Goal: Book appointment/travel/reservation

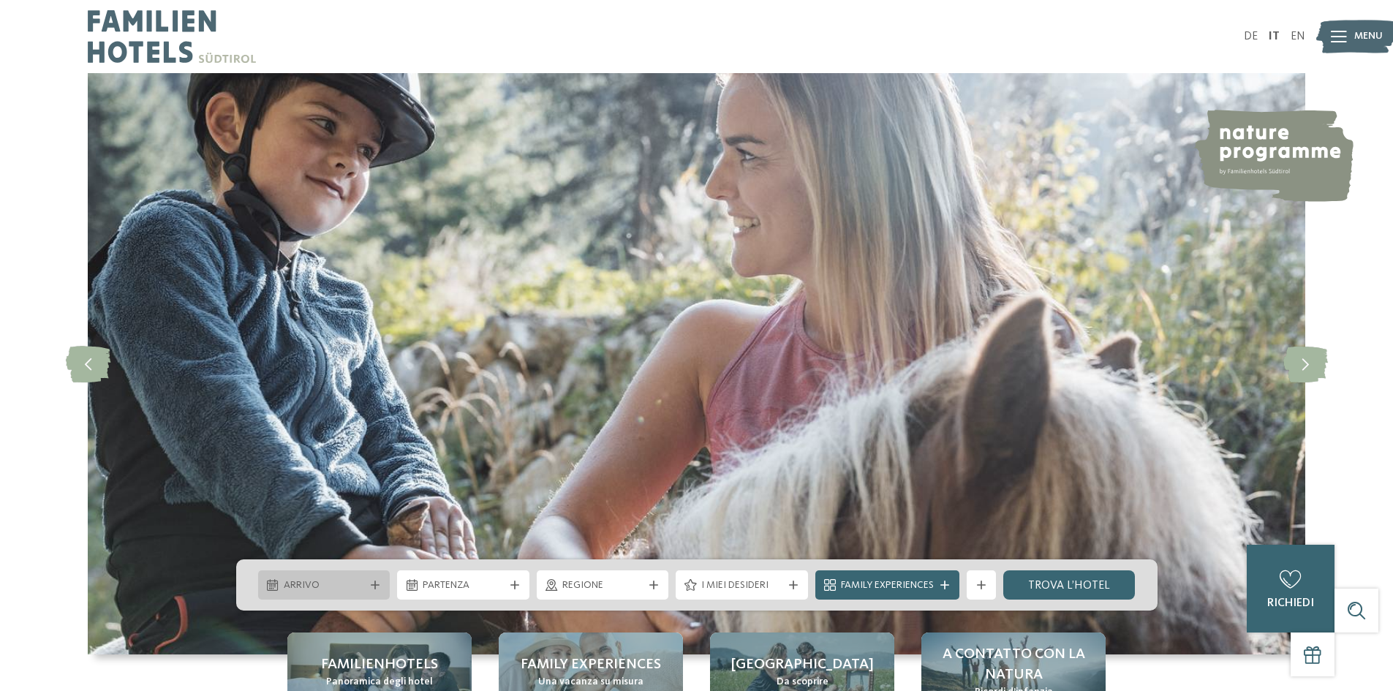
click at [379, 580] on div "Arrivo" at bounding box center [324, 584] width 132 height 29
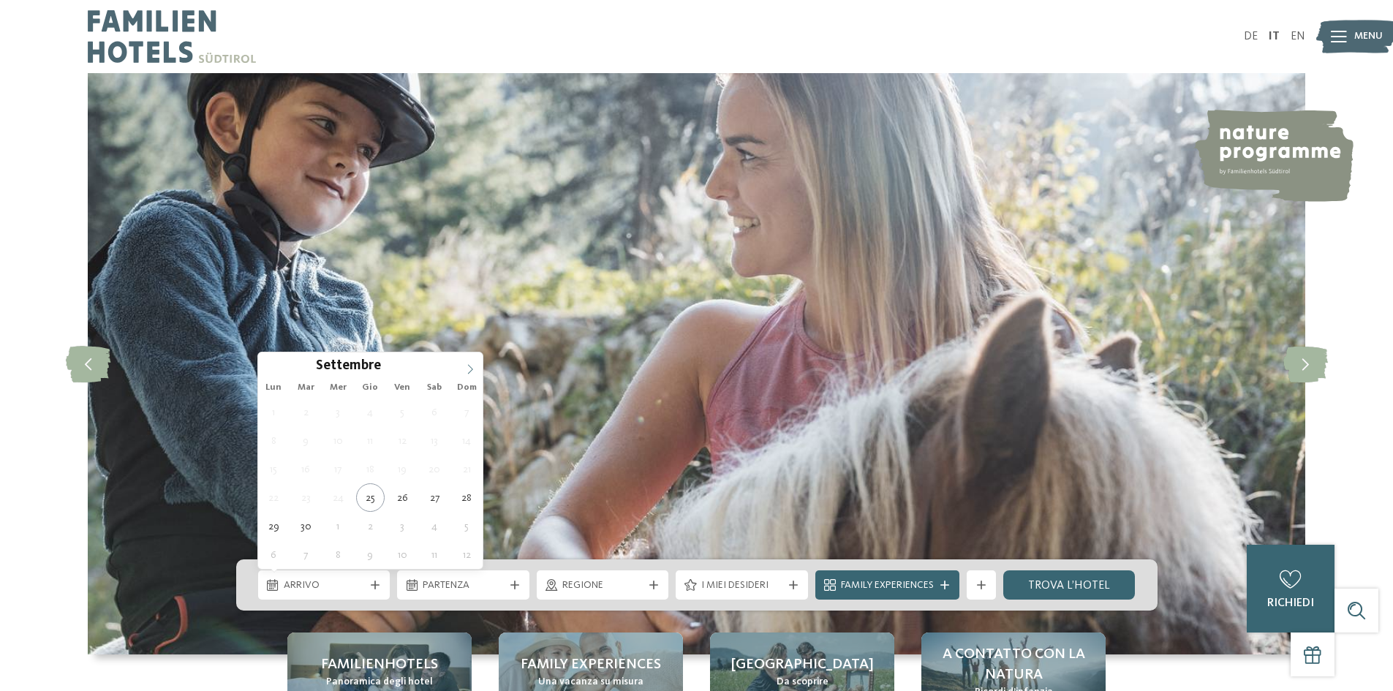
click at [461, 371] on span at bounding box center [470, 364] width 25 height 25
click at [463, 371] on span at bounding box center [470, 364] width 25 height 25
type input "****"
click at [463, 371] on span at bounding box center [470, 364] width 25 height 25
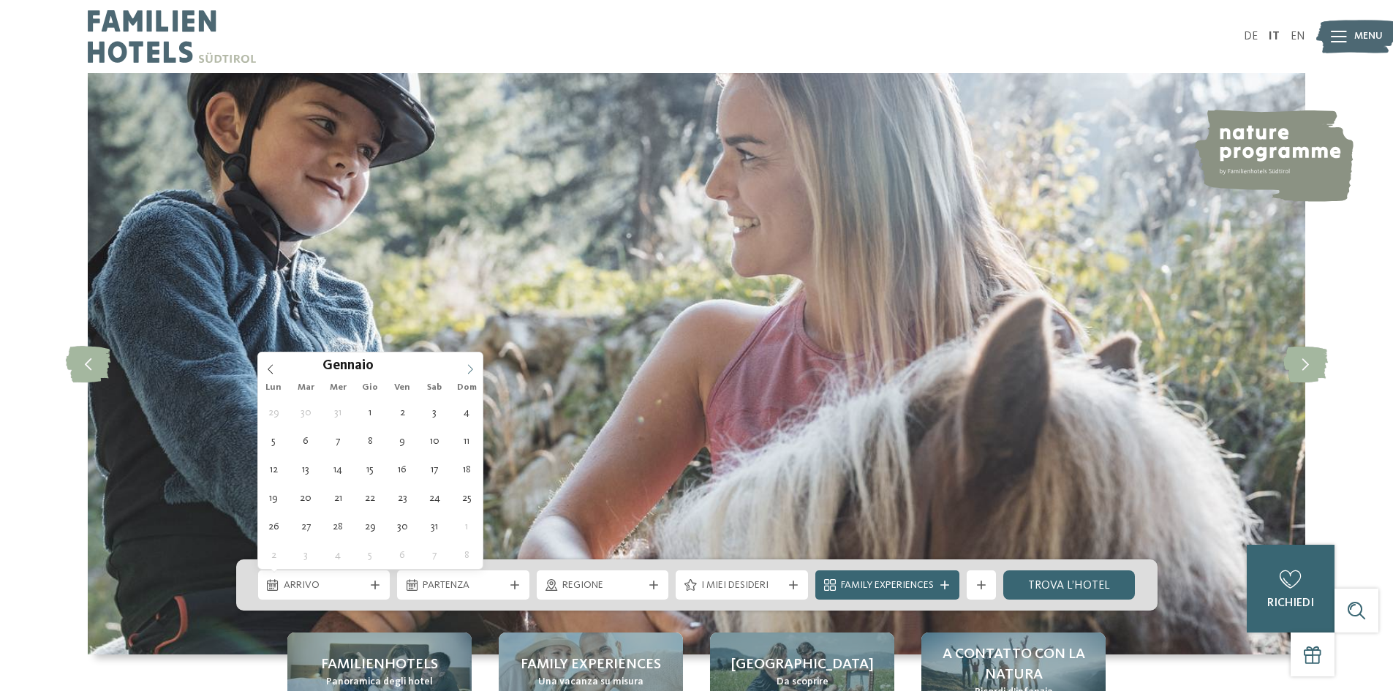
click at [463, 371] on span at bounding box center [470, 364] width 25 height 25
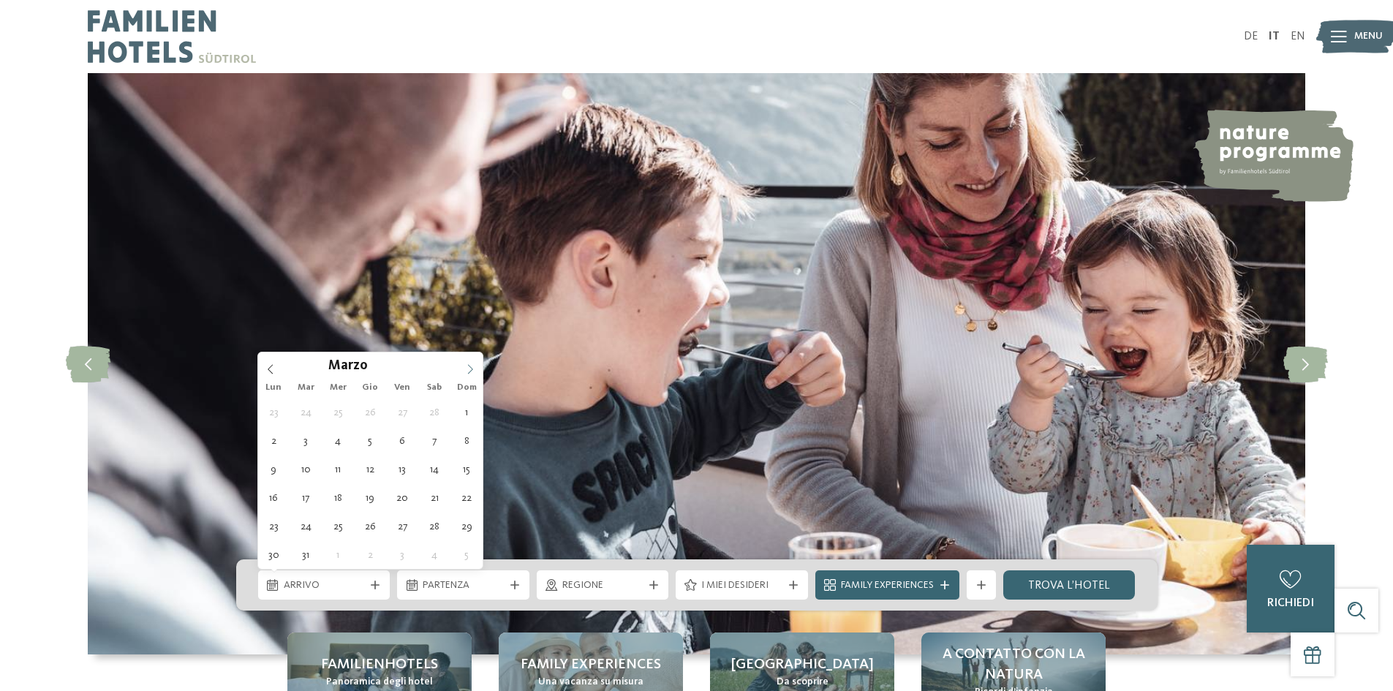
click at [463, 371] on span at bounding box center [470, 364] width 25 height 25
click at [463, 368] on span at bounding box center [470, 364] width 25 height 25
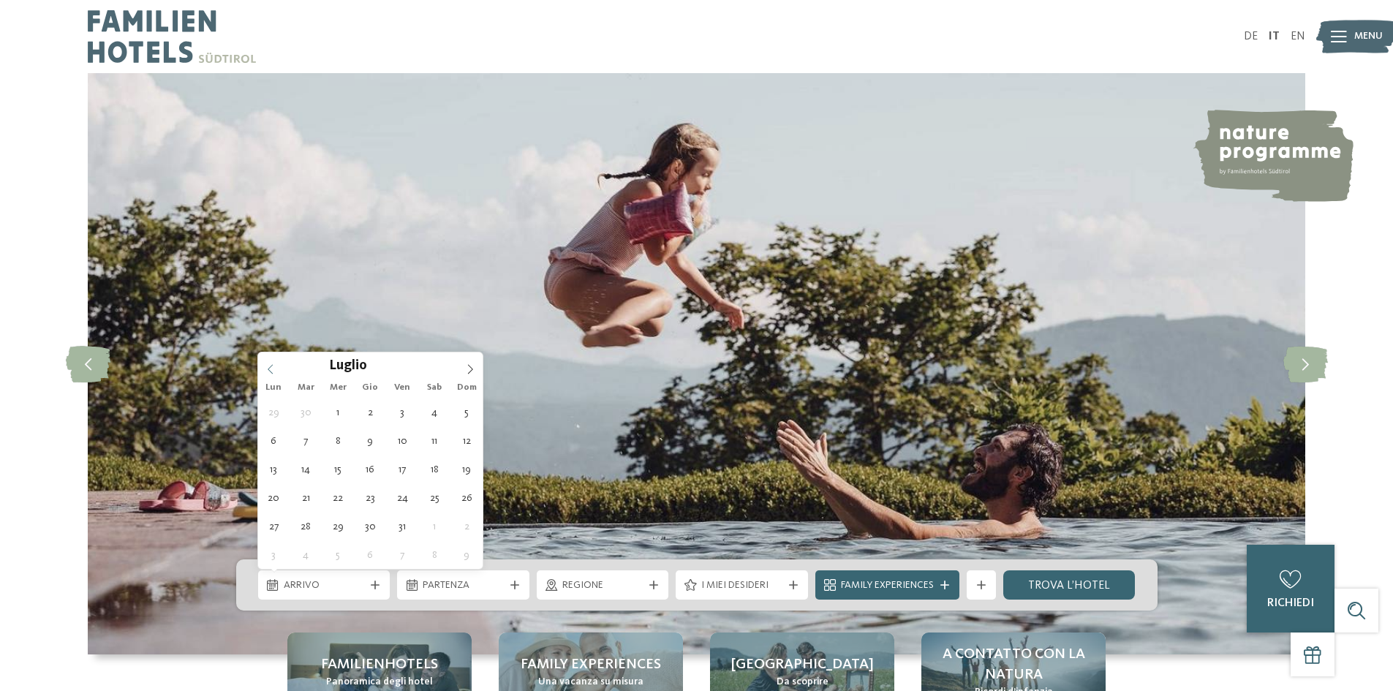
click at [272, 370] on icon at bounding box center [270, 369] width 10 height 10
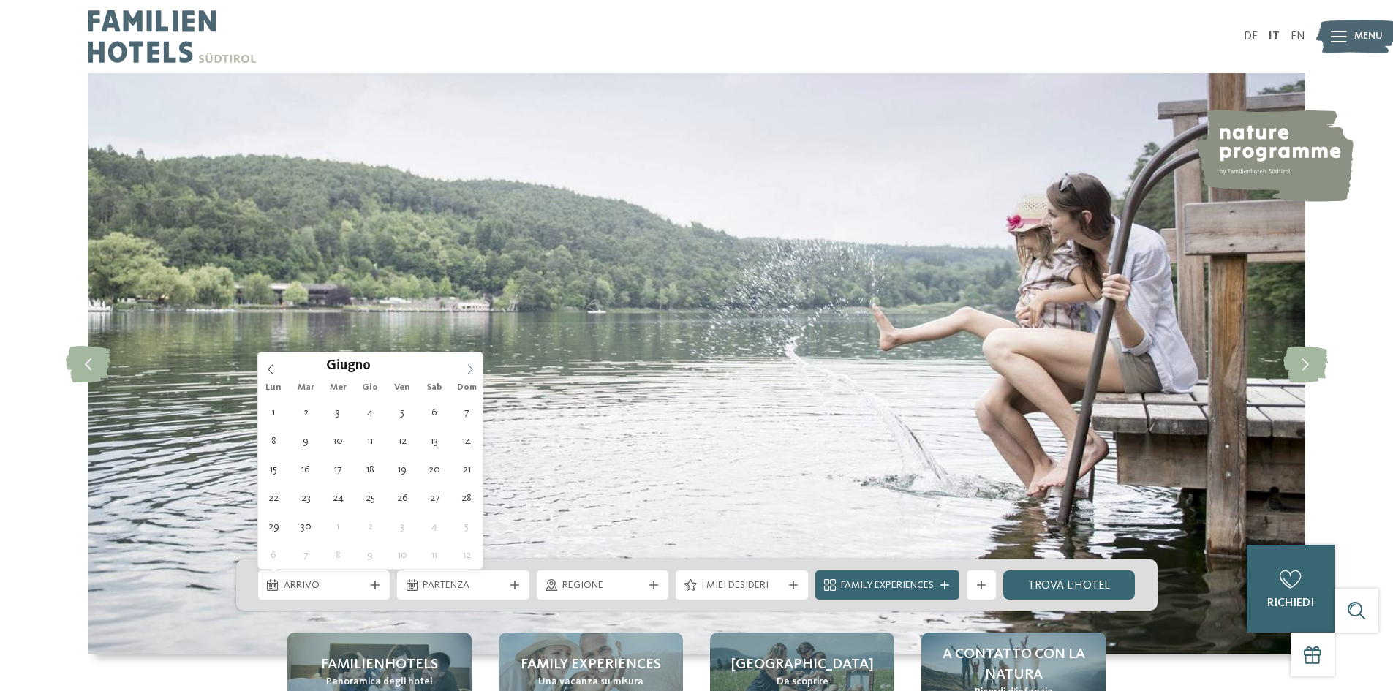
click at [472, 368] on icon at bounding box center [470, 369] width 5 height 10
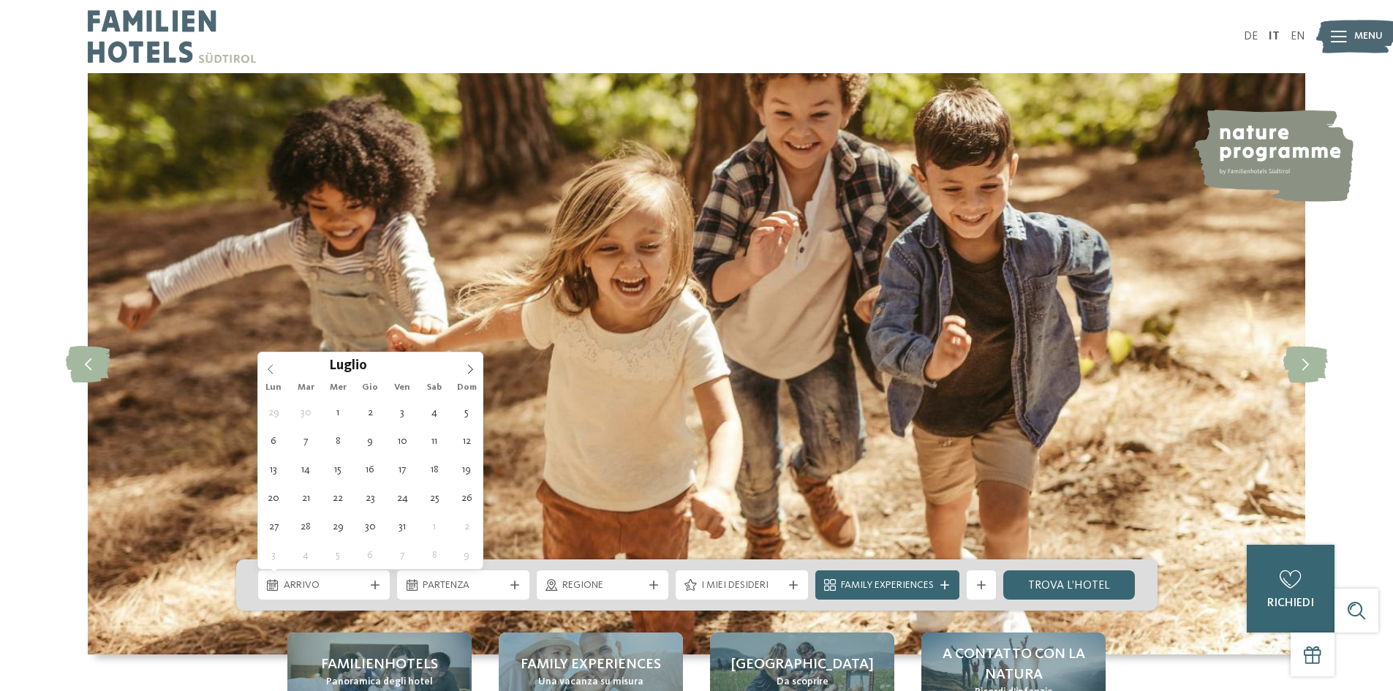
click at [270, 367] on icon at bounding box center [270, 369] width 5 height 10
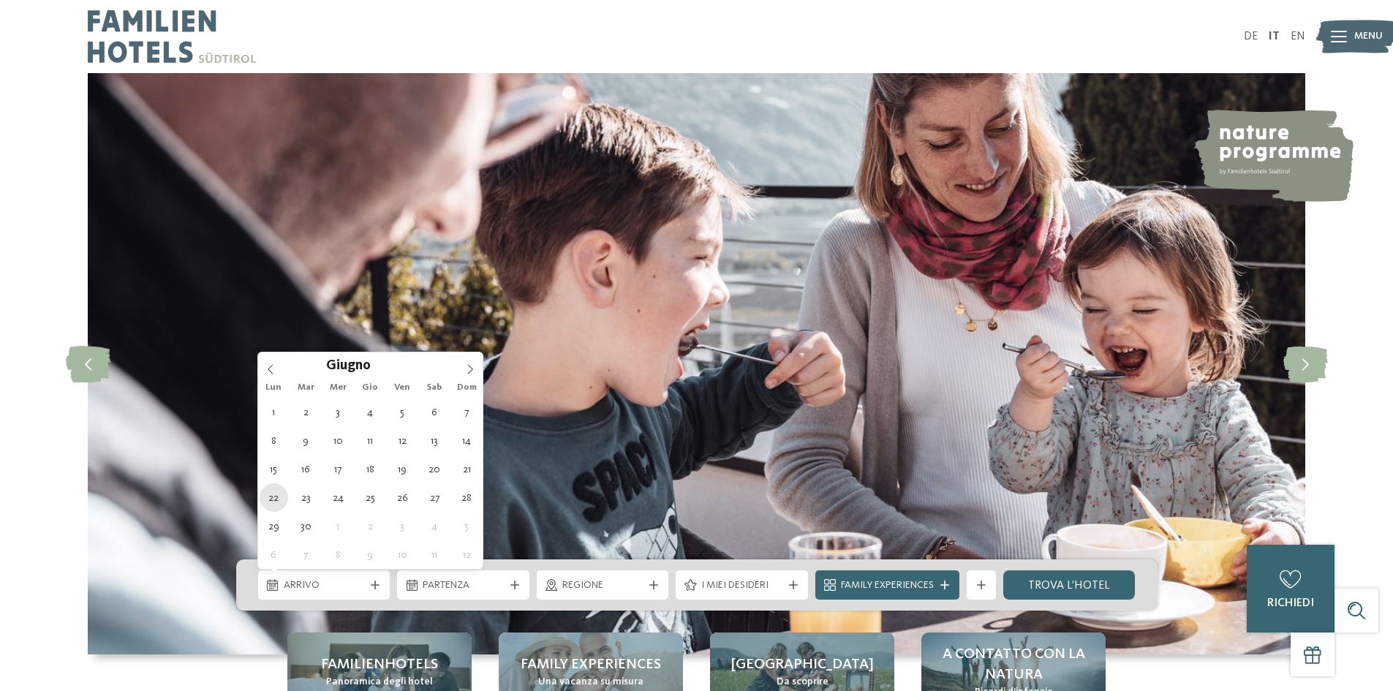
type div "[DATE]"
type input "****"
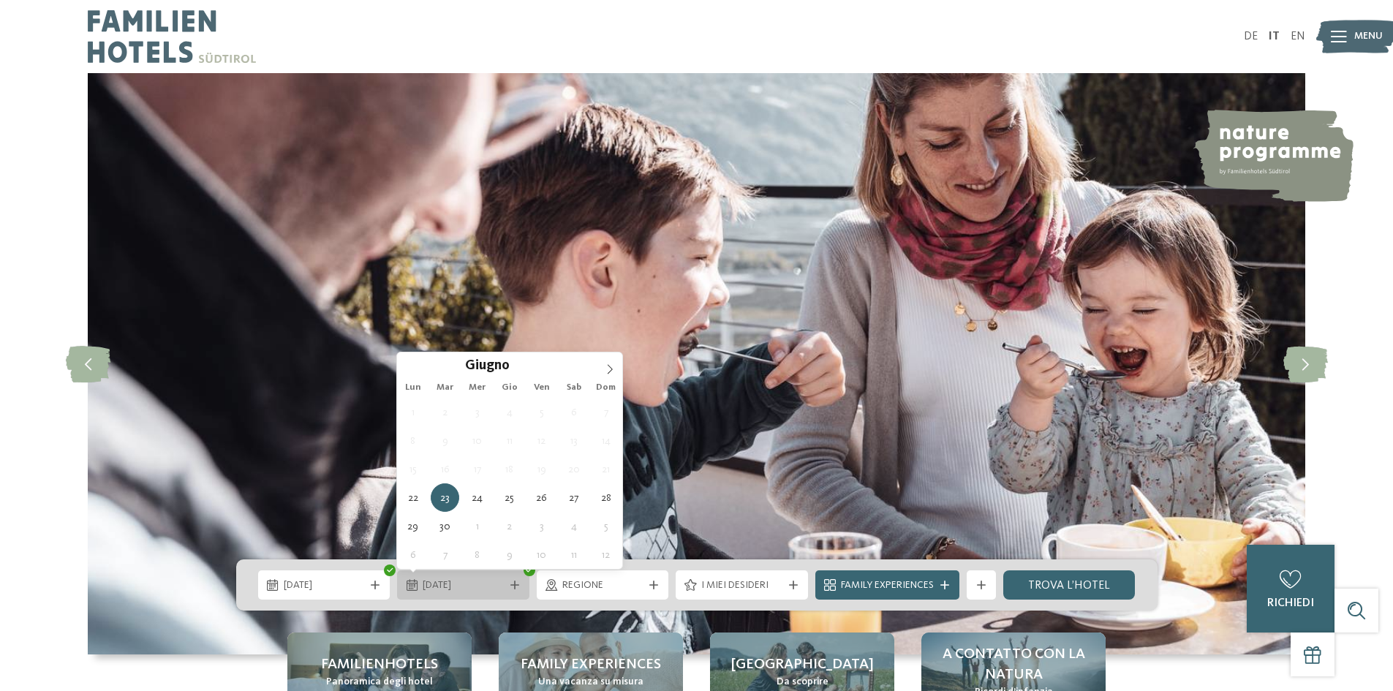
click at [510, 584] on icon at bounding box center [514, 584] width 9 height 9
type div "[DATE]"
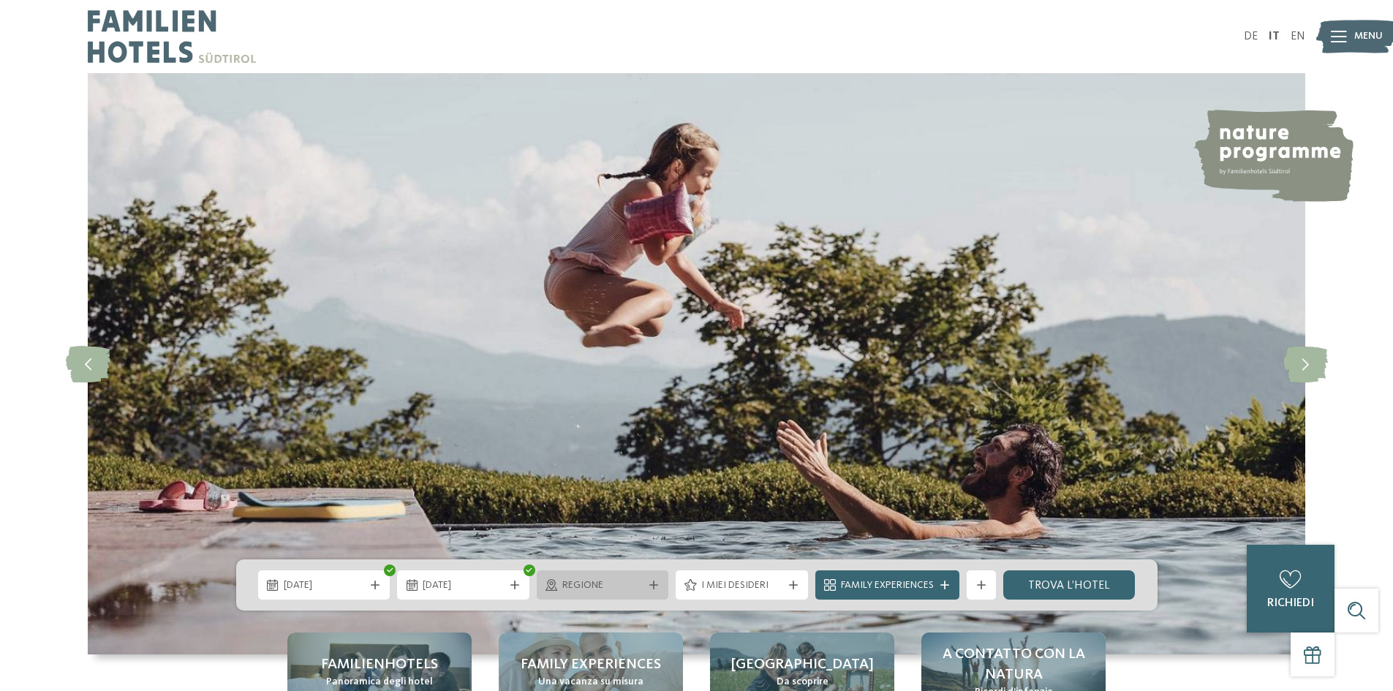
click at [649, 585] on icon at bounding box center [653, 584] width 9 height 9
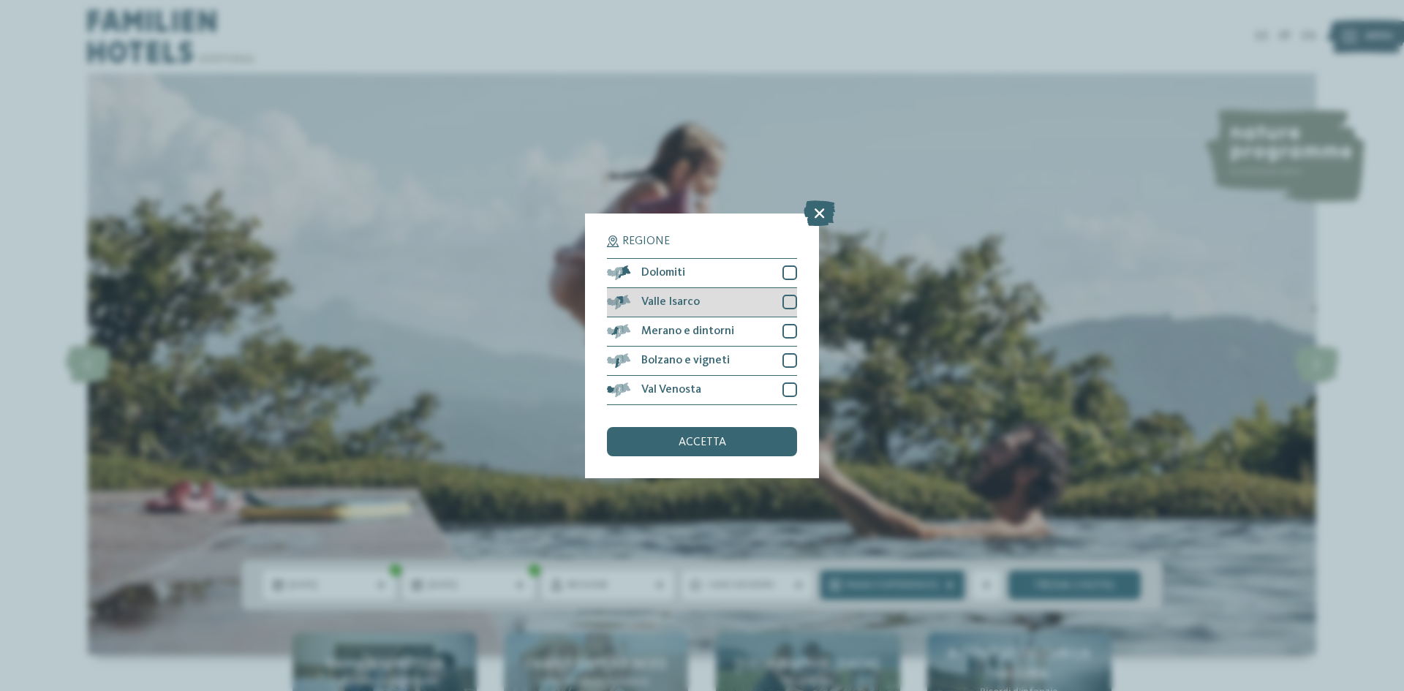
drag, startPoint x: 787, startPoint y: 276, endPoint x: 787, endPoint y: 291, distance: 14.6
click at [787, 276] on div at bounding box center [789, 272] width 15 height 15
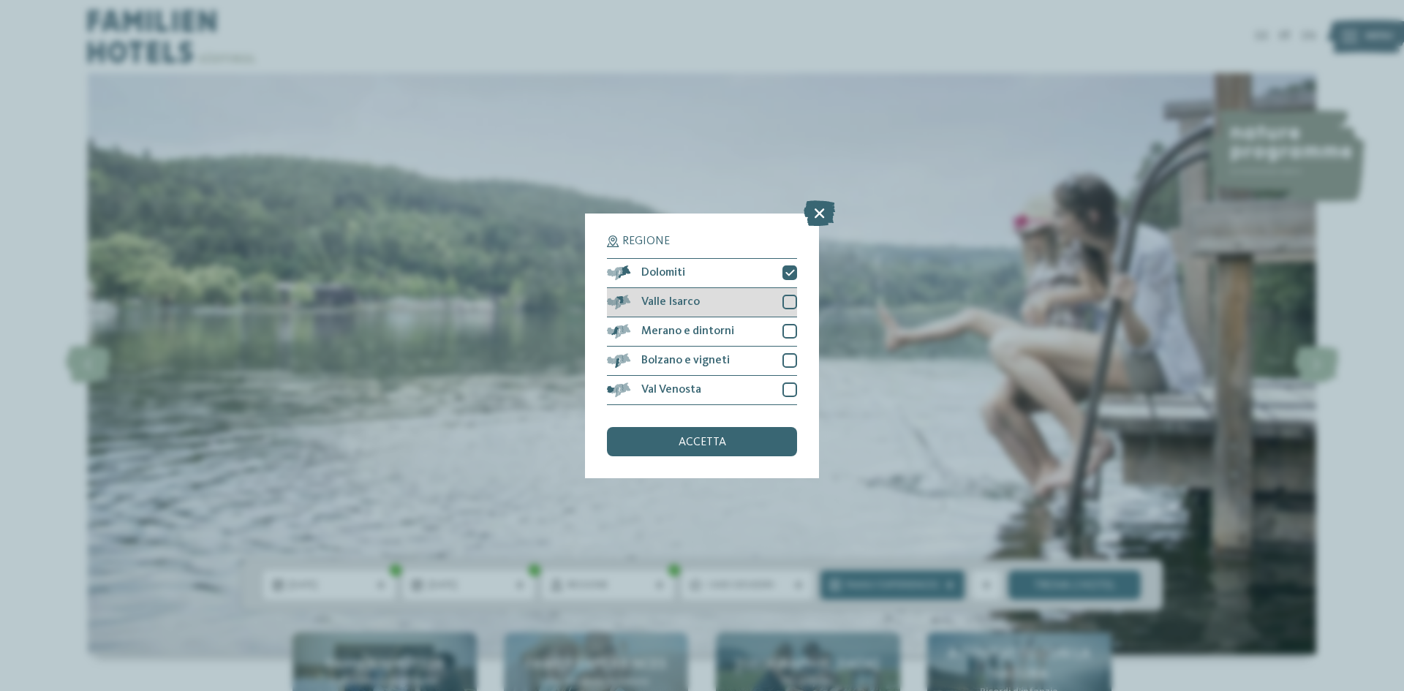
click at [792, 308] on div at bounding box center [789, 302] width 15 height 15
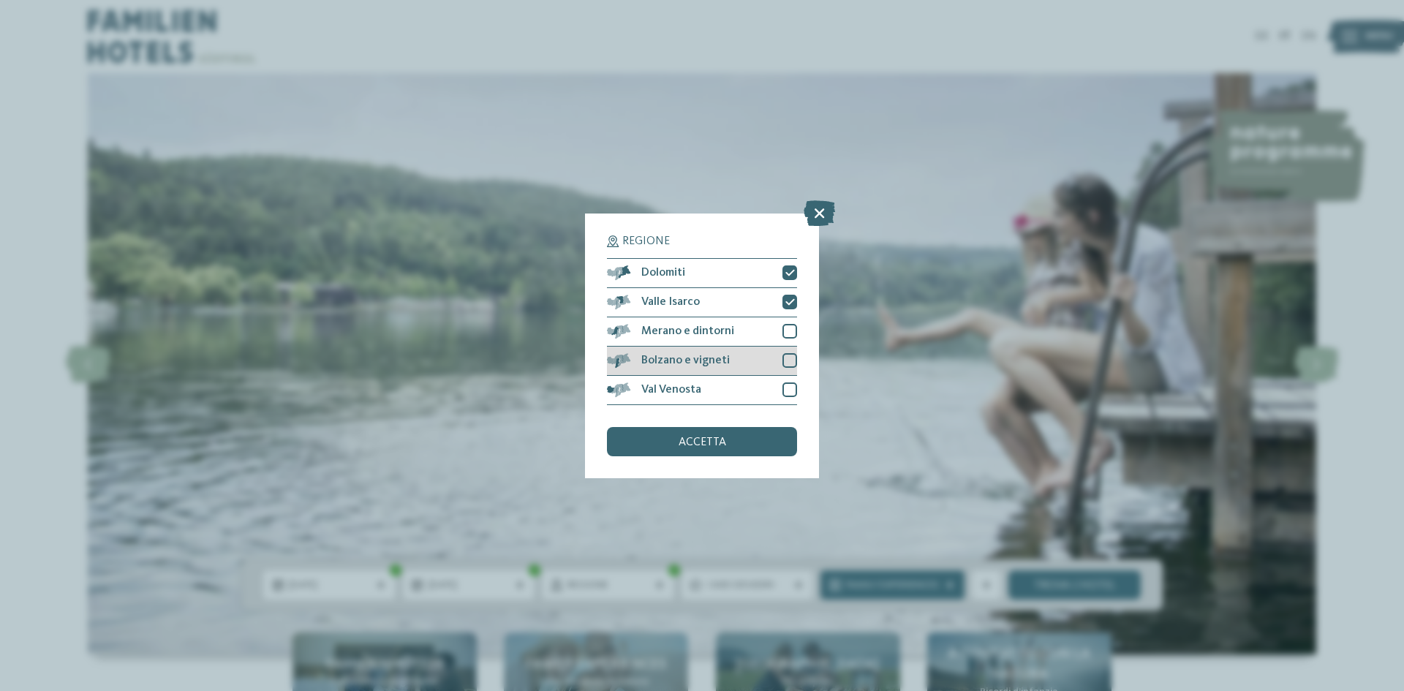
drag, startPoint x: 792, startPoint y: 337, endPoint x: 790, endPoint y: 358, distance: 20.5
click at [792, 338] on div "Merano e dintorni" at bounding box center [702, 331] width 190 height 29
click at [790, 365] on div at bounding box center [789, 360] width 15 height 15
click at [790, 383] on div at bounding box center [789, 389] width 15 height 15
click at [749, 446] on div "accetta" at bounding box center [702, 441] width 190 height 29
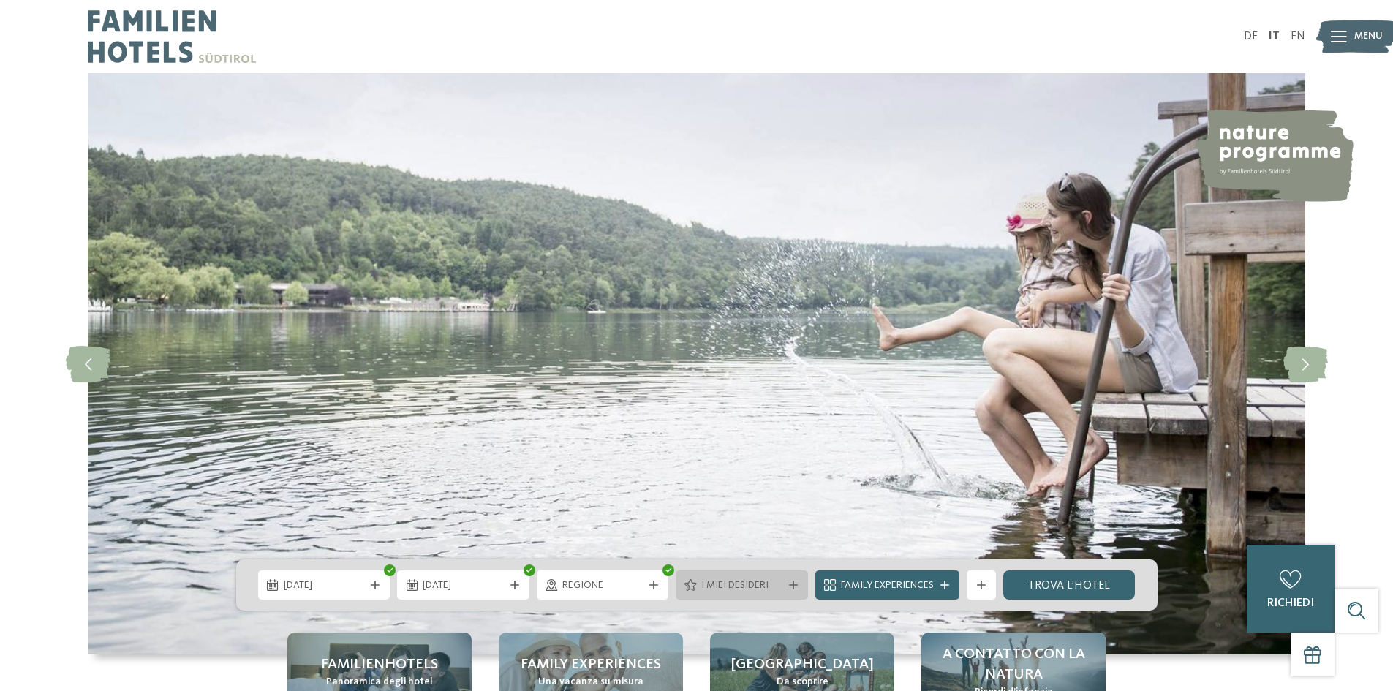
click at [749, 587] on span "I miei desideri" at bounding box center [741, 585] width 81 height 15
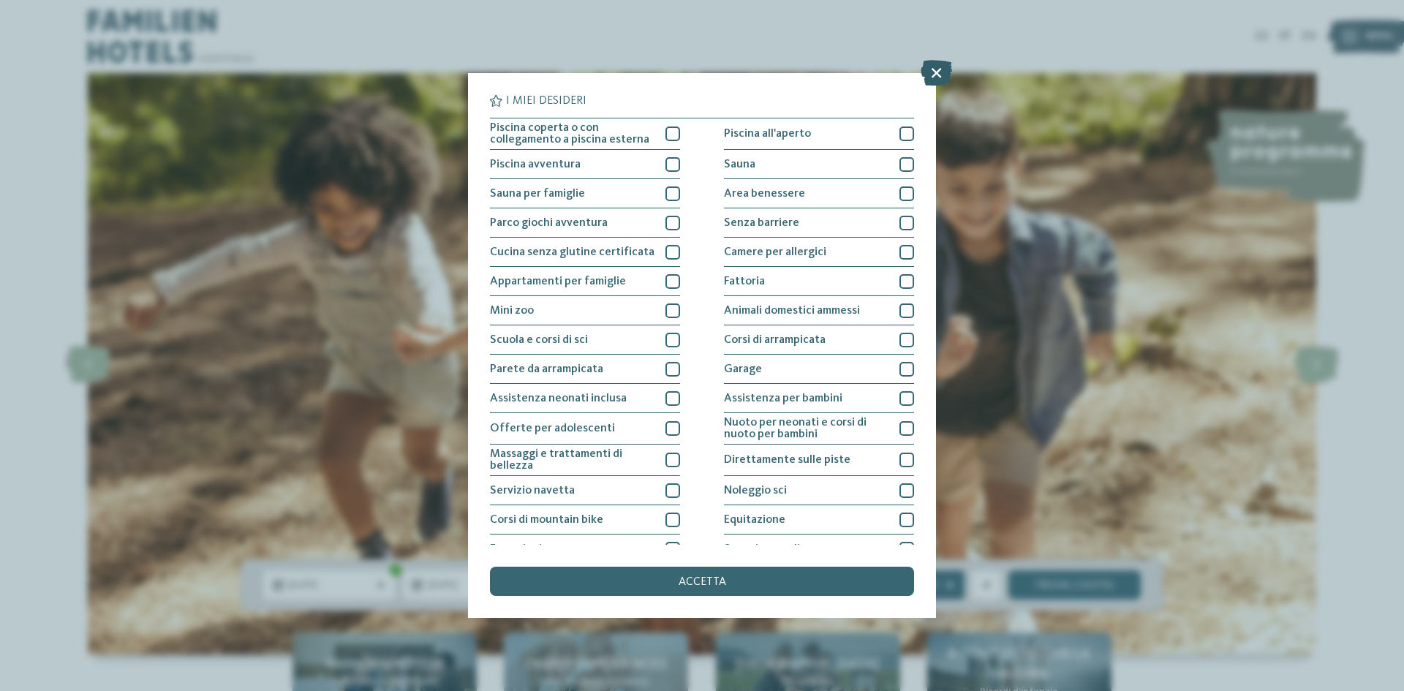
click at [934, 72] on icon at bounding box center [935, 73] width 31 height 26
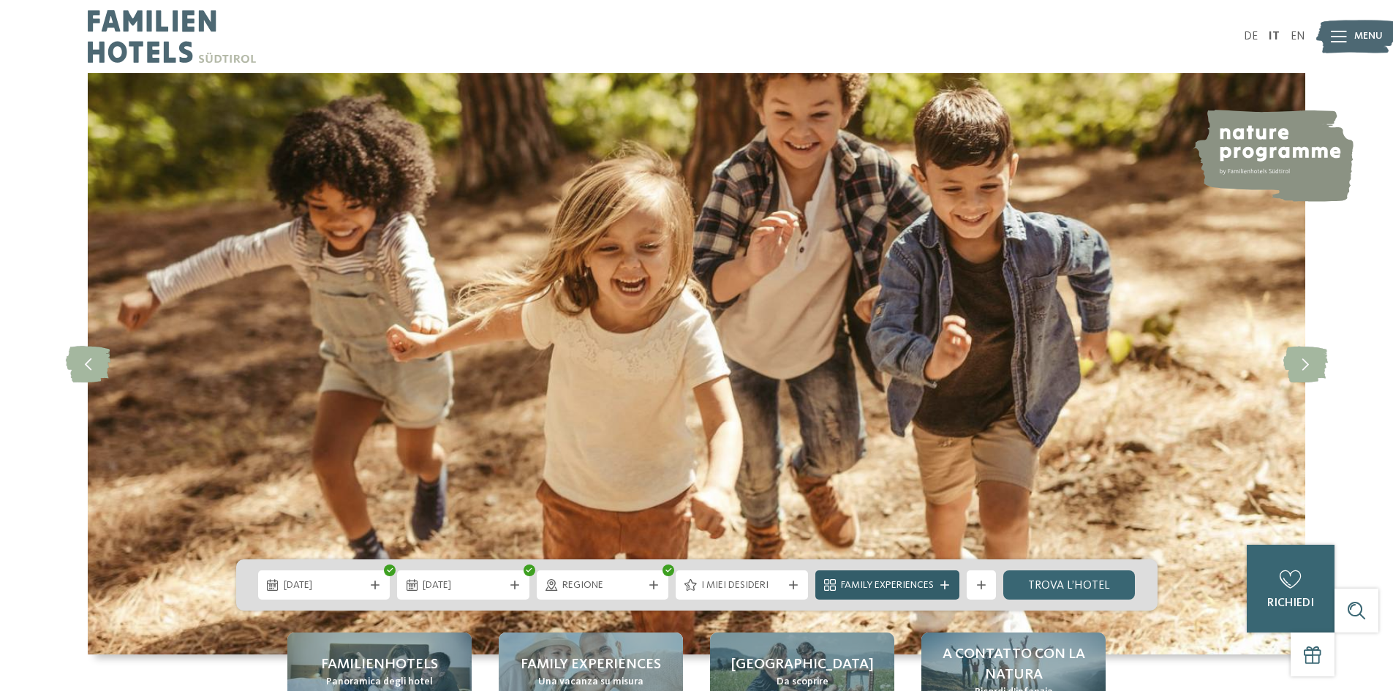
click at [948, 588] on icon at bounding box center [944, 584] width 9 height 9
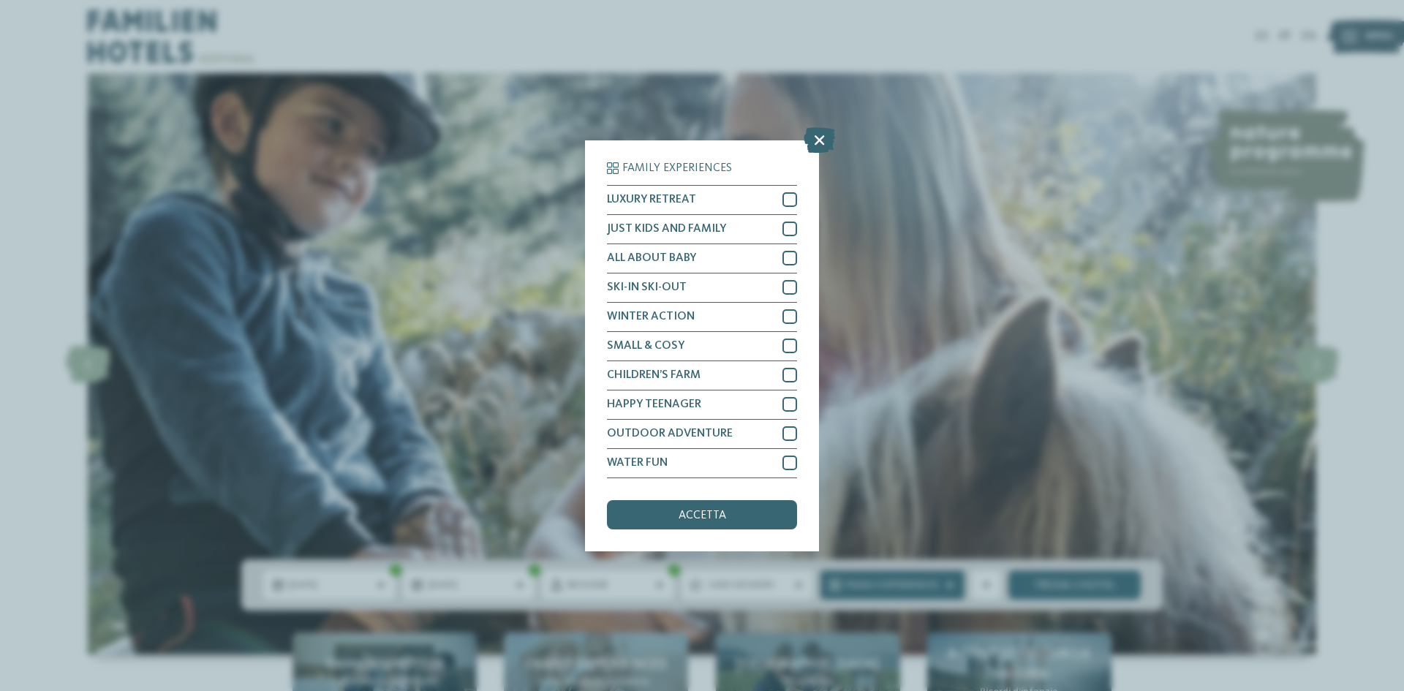
click at [872, 420] on div "Family Experiences LUXURY RETREAT JUST KIDS AND FAMILY" at bounding box center [702, 345] width 1404 height 691
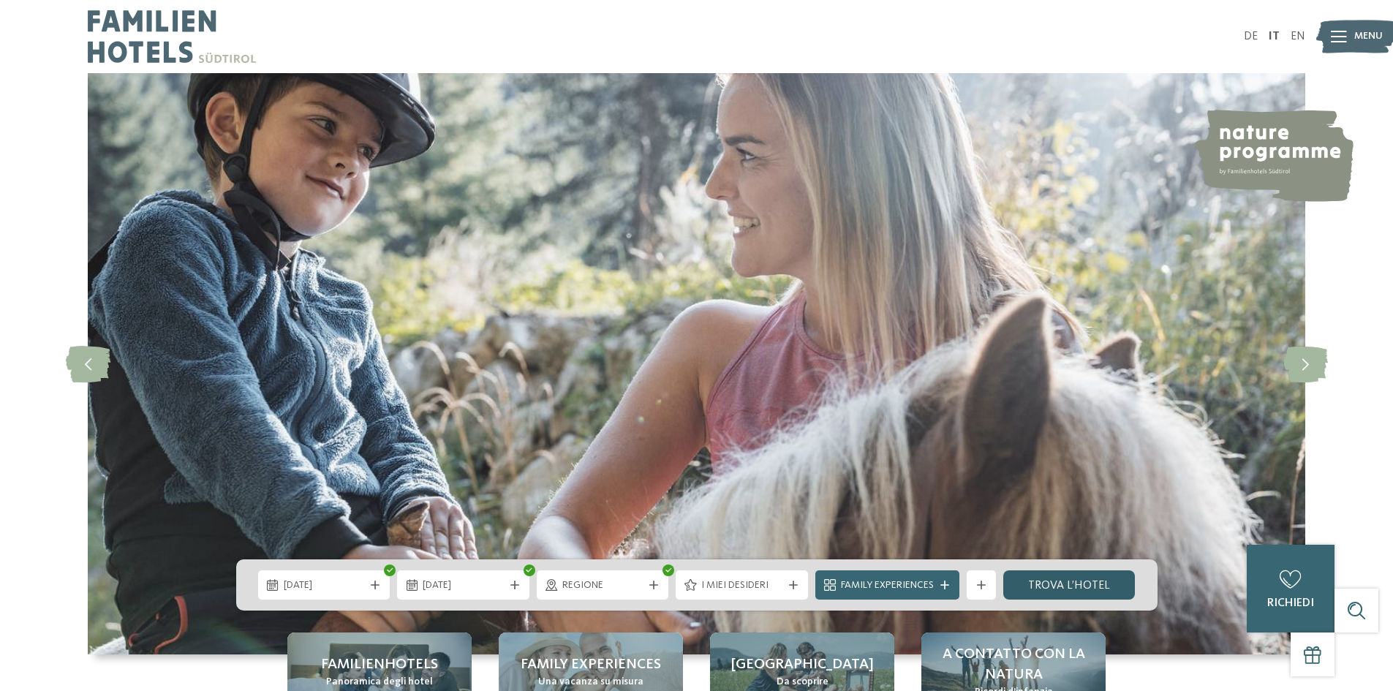
click at [1059, 581] on link "trova l’hotel" at bounding box center [1069, 584] width 132 height 29
